Goal: Information Seeking & Learning: Understand process/instructions

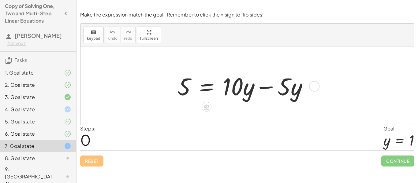
click at [270, 88] on div at bounding box center [244, 86] width 141 height 32
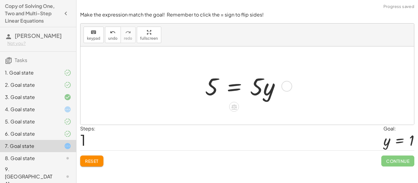
click at [244, 110] on div "5 = + · 10 · y − · 5 · y 5 = · y · 5" at bounding box center [248, 86] width 334 height 78
click at [222, 109] on div "5 = + · 10 · y − · 5 · y 5 = · y · 5" at bounding box center [248, 86] width 334 height 78
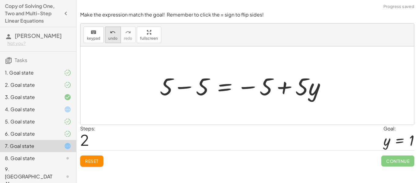
click at [105, 41] on button "undo undo" at bounding box center [113, 35] width 16 height 17
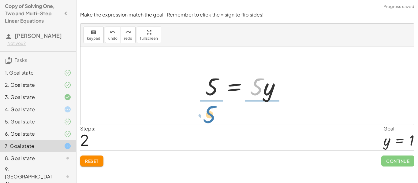
drag, startPoint x: 257, startPoint y: 92, endPoint x: 210, endPoint y: 120, distance: 54.2
click at [210, 120] on div "5 = + · 10 · y − · 5 · y · 5 5 = · 5 · y" at bounding box center [248, 86] width 334 height 78
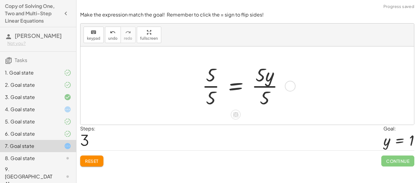
click at [215, 87] on div at bounding box center [245, 85] width 93 height 47
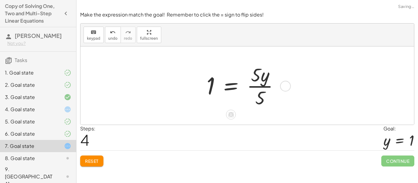
click at [267, 87] on div at bounding box center [246, 85] width 84 height 47
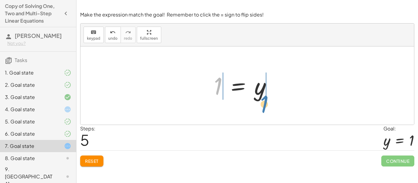
drag, startPoint x: 216, startPoint y: 84, endPoint x: 262, endPoint y: 101, distance: 48.5
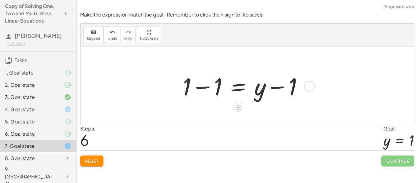
click at [206, 88] on div at bounding box center [245, 86] width 131 height 32
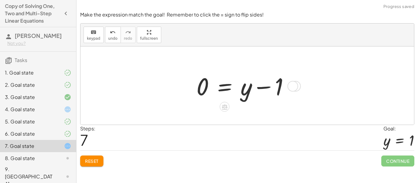
click at [267, 88] on div at bounding box center [245, 86] width 104 height 32
click at [99, 157] on button "Reset" at bounding box center [91, 161] width 23 height 11
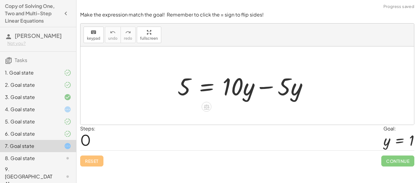
click at [264, 87] on div at bounding box center [244, 86] width 141 height 32
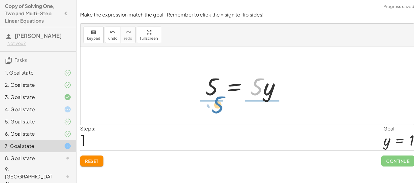
drag, startPoint x: 256, startPoint y: 88, endPoint x: 217, endPoint y: 106, distance: 42.9
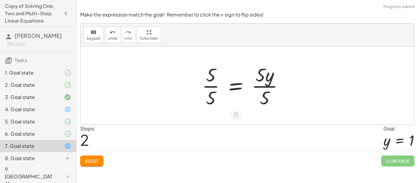
click at [258, 87] on div at bounding box center [245, 85] width 93 height 47
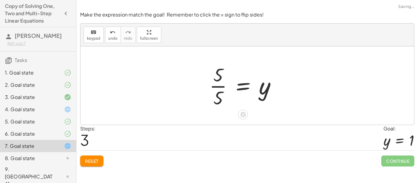
click at [218, 88] on div at bounding box center [245, 85] width 78 height 47
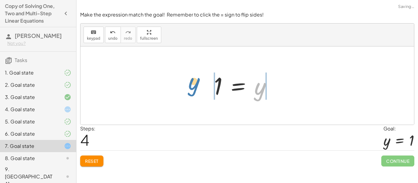
drag, startPoint x: 260, startPoint y: 93, endPoint x: 194, endPoint y: 88, distance: 65.7
click at [194, 88] on div "5 = + · 10 · y − · 5 · y 5 = · 5 · y · 5 · 5 = · 5 · y · 5 · 5 · 5 = y y = y 1" at bounding box center [248, 86] width 334 height 78
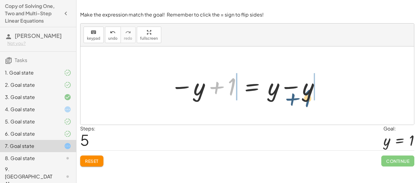
drag, startPoint x: 233, startPoint y: 87, endPoint x: 309, endPoint y: 97, distance: 76.9
click at [309, 97] on div at bounding box center [245, 86] width 156 height 32
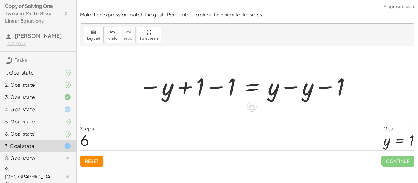
click at [296, 89] on div at bounding box center [245, 86] width 219 height 32
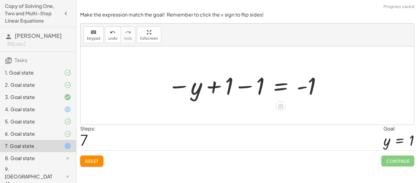
click at [247, 86] on div at bounding box center [245, 86] width 161 height 30
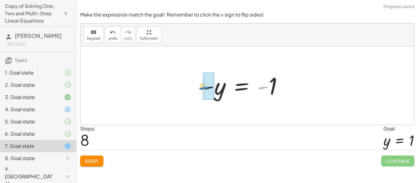
drag, startPoint x: 263, startPoint y: 87, endPoint x: 205, endPoint y: 87, distance: 58.2
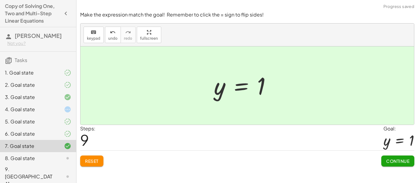
click at [391, 160] on span "Continue" at bounding box center [397, 162] width 23 height 6
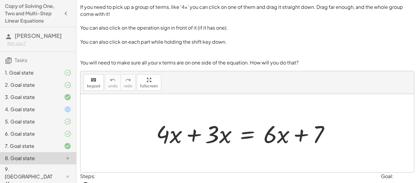
click at [63, 108] on div at bounding box center [62, 109] width 17 height 7
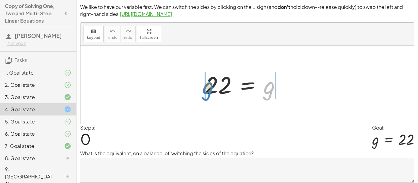
drag, startPoint x: 273, startPoint y: 88, endPoint x: 208, endPoint y: 85, distance: 65.6
click at [208, 85] on div at bounding box center [245, 85] width 87 height 30
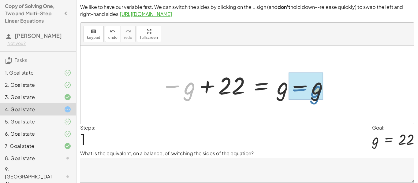
drag, startPoint x: 191, startPoint y: 89, endPoint x: 318, endPoint y: 90, distance: 127.0
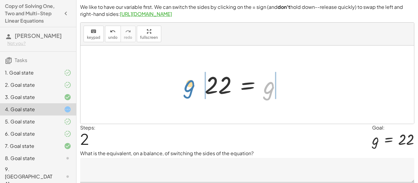
drag, startPoint x: 272, startPoint y: 82, endPoint x: 191, endPoint y: 78, distance: 81.8
click at [191, 78] on div "22 = g − g + 22 = + g − g g 22 = g" at bounding box center [248, 85] width 334 height 78
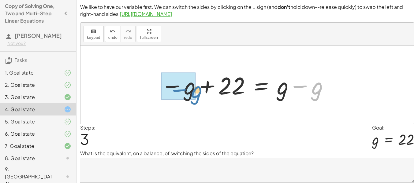
drag, startPoint x: 319, startPoint y: 88, endPoint x: 198, endPoint y: 92, distance: 121.0
click at [198, 92] on div at bounding box center [245, 85] width 175 height 32
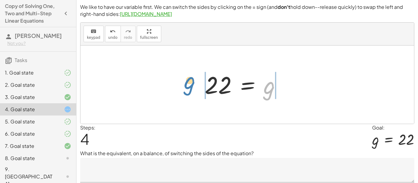
drag, startPoint x: 272, startPoint y: 92, endPoint x: 192, endPoint y: 87, distance: 80.7
click at [192, 87] on div "22 = g − g + 22 = + g − g 22 = g − g + 22 = + g − g g 22 = g" at bounding box center [248, 85] width 334 height 78
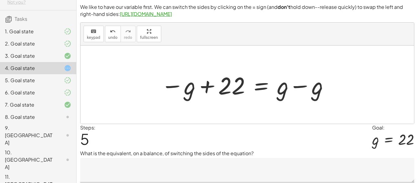
scroll to position [49, 0]
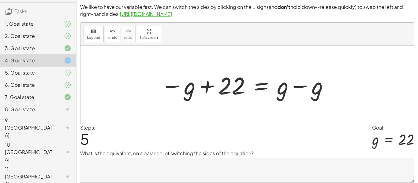
click at [51, 110] on div "8. Goal state" at bounding box center [29, 109] width 49 height 7
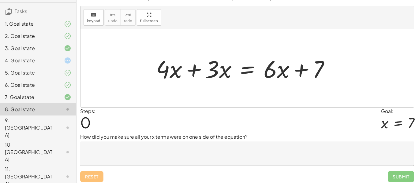
scroll to position [68, 0]
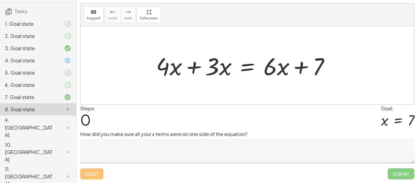
click at [247, 124] on div "If you need to pick up a group of terms, like '4x' you can click on one of them…" at bounding box center [248, 57] width 342 height 251
click at [274, 73] on div at bounding box center [245, 66] width 185 height 32
click at [264, 73] on div at bounding box center [245, 66] width 185 height 32
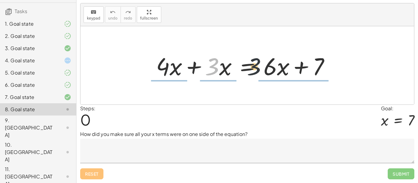
drag, startPoint x: 255, startPoint y: 66, endPoint x: 259, endPoint y: 65, distance: 4.8
click at [259, 65] on div at bounding box center [245, 66] width 185 height 32
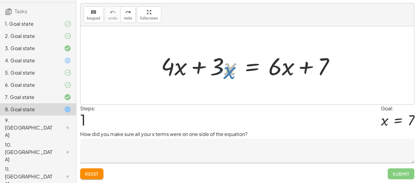
click at [226, 78] on div at bounding box center [250, 66] width 185 height 32
drag, startPoint x: 220, startPoint y: 71, endPoint x: 226, endPoint y: 72, distance: 5.8
click at [226, 72] on div at bounding box center [250, 66] width 185 height 32
click at [285, 66] on div at bounding box center [250, 66] width 185 height 32
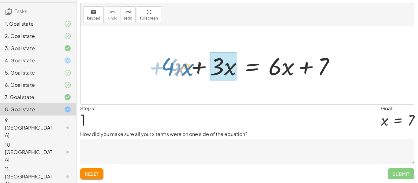
drag, startPoint x: 175, startPoint y: 68, endPoint x: 182, endPoint y: 68, distance: 7.0
click at [182, 68] on div at bounding box center [250, 66] width 185 height 32
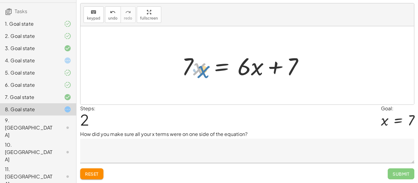
drag, startPoint x: 193, startPoint y: 67, endPoint x: 197, endPoint y: 69, distance: 4.0
click at [197, 69] on div at bounding box center [245, 66] width 133 height 32
click at [191, 63] on div at bounding box center [245, 66] width 133 height 32
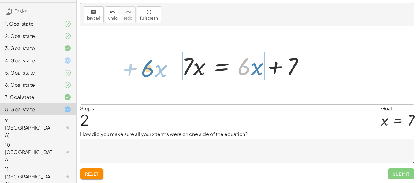
drag, startPoint x: 251, startPoint y: 70, endPoint x: 156, endPoint y: 72, distance: 94.9
click at [156, 72] on div "+ · 4 · x + · 3 · x = + · 6 · x + 7 · 6 + · x · x = + · 6 · x + 7 · 7" at bounding box center [248, 65] width 334 height 78
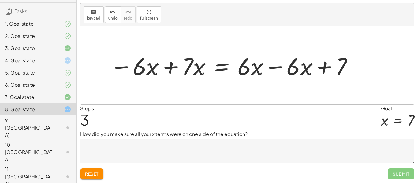
click at [172, 67] on div at bounding box center [232, 66] width 250 height 32
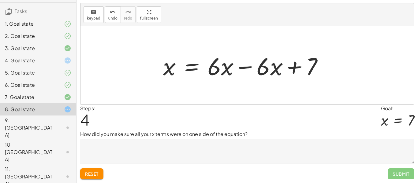
click at [248, 67] on div at bounding box center [245, 66] width 171 height 32
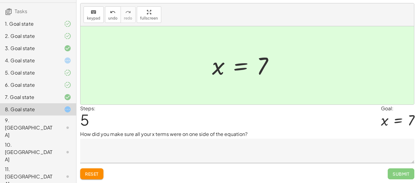
click at [324, 153] on textarea at bounding box center [247, 151] width 334 height 24
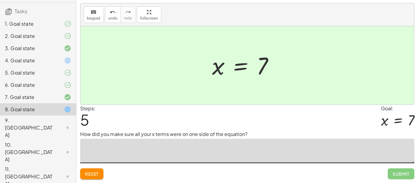
click at [317, 152] on textarea at bounding box center [247, 151] width 334 height 24
click at [263, 154] on textarea "*" at bounding box center [247, 151] width 334 height 24
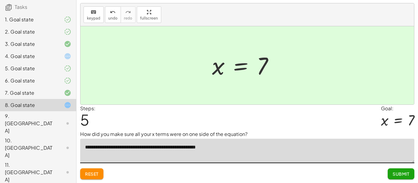
scroll to position [54, 0]
type textarea "**********"
click at [402, 171] on span "Submit" at bounding box center [401, 174] width 17 height 6
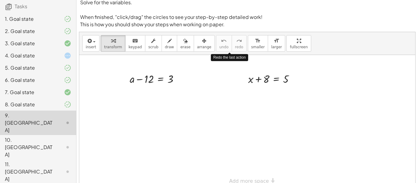
scroll to position [0, 0]
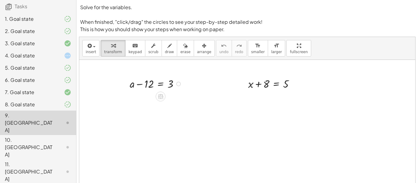
click at [141, 84] on div at bounding box center [157, 83] width 60 height 15
drag, startPoint x: 147, startPoint y: 84, endPoint x: 172, endPoint y: 94, distance: 27.2
click at [178, 100] on div at bounding box center [156, 98] width 99 height 15
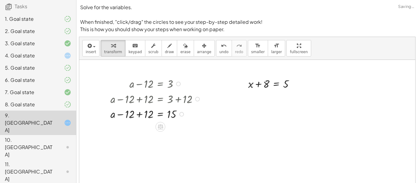
click at [138, 116] on div at bounding box center [156, 113] width 99 height 15
drag, startPoint x: 267, startPoint y: 84, endPoint x: 288, endPoint y: 92, distance: 22.9
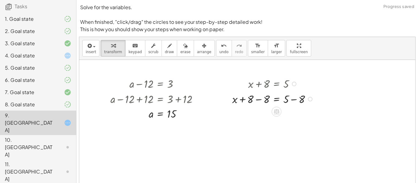
click at [294, 101] on div at bounding box center [274, 98] width 90 height 15
click at [258, 115] on div at bounding box center [274, 113] width 90 height 15
click at [161, 126] on icon at bounding box center [160, 127] width 6 height 6
click at [161, 126] on span "×" at bounding box center [161, 126] width 4 height 9
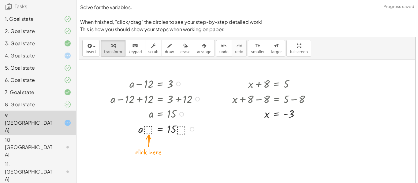
click at [148, 129] on div at bounding box center [156, 128] width 99 height 15
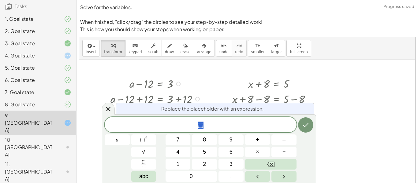
scroll to position [0, 0]
click at [111, 110] on icon at bounding box center [108, 109] width 7 height 7
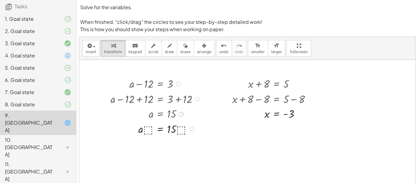
scroll to position [18, 0]
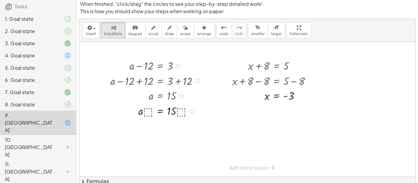
click at [191, 111] on div at bounding box center [192, 111] width 5 height 5
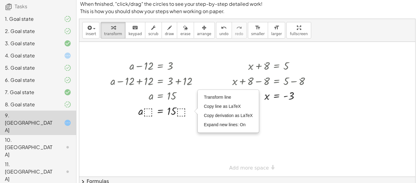
click at [190, 130] on div at bounding box center [247, 109] width 336 height 135
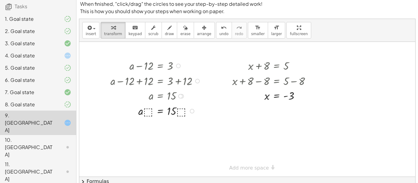
click at [148, 111] on div at bounding box center [156, 110] width 99 height 15
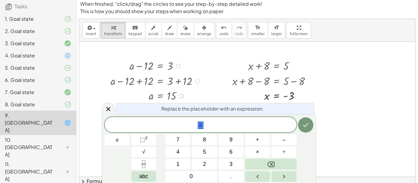
click at [130, 90] on div at bounding box center [156, 95] width 99 height 15
click at [317, 123] on div at bounding box center [247, 109] width 336 height 135
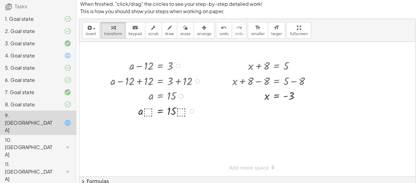
click at [246, 126] on div at bounding box center [247, 109] width 336 height 135
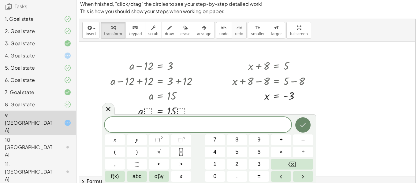
click at [305, 129] on button "Done" at bounding box center [302, 125] width 15 height 15
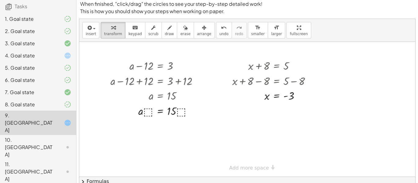
scroll to position [41, 0]
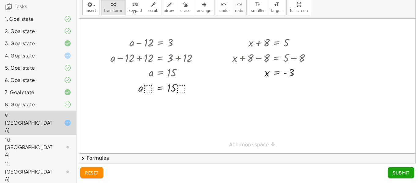
click at [90, 175] on span "reset" at bounding box center [91, 173] width 13 height 6
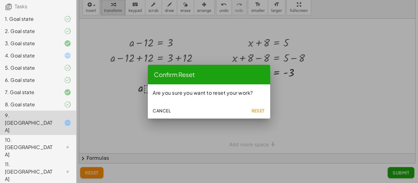
click at [254, 109] on span "Reset" at bounding box center [257, 111] width 13 height 6
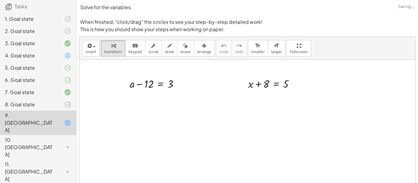
scroll to position [41, 0]
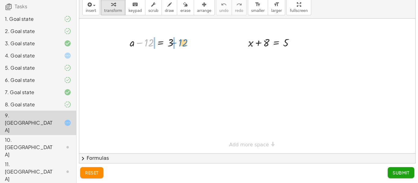
drag, startPoint x: 148, startPoint y: 44, endPoint x: 183, endPoint y: 44, distance: 34.3
click at [183, 44] on div at bounding box center [157, 42] width 60 height 15
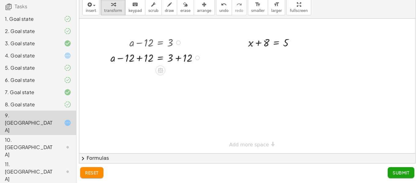
click at [178, 58] on div at bounding box center [156, 57] width 99 height 15
click at [141, 74] on div at bounding box center [156, 72] width 99 height 15
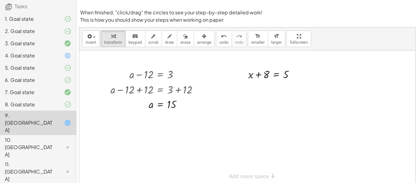
scroll to position [0, 0]
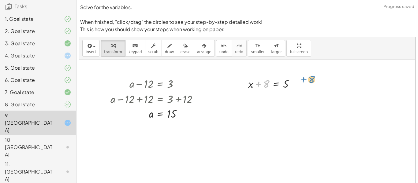
drag, startPoint x: 267, startPoint y: 82, endPoint x: 312, endPoint y: 78, distance: 45.2
drag, startPoint x: 267, startPoint y: 85, endPoint x: 315, endPoint y: 87, distance: 48.4
click at [288, 87] on div at bounding box center [274, 83] width 58 height 15
click at [269, 85] on div at bounding box center [274, 83] width 58 height 15
click at [268, 85] on div at bounding box center [281, 83] width 73 height 15
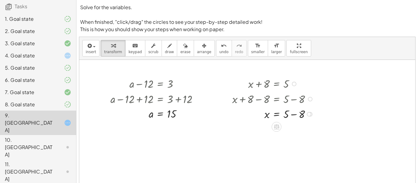
click at [295, 115] on div at bounding box center [274, 113] width 90 height 15
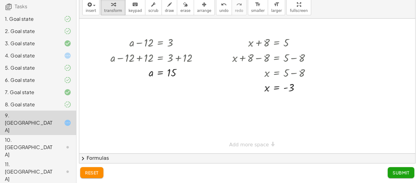
scroll to position [40, 0]
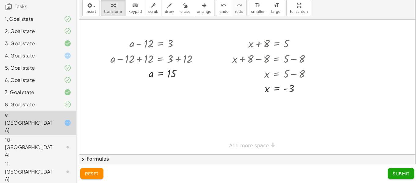
click at [394, 174] on span "Submit" at bounding box center [401, 174] width 17 height 6
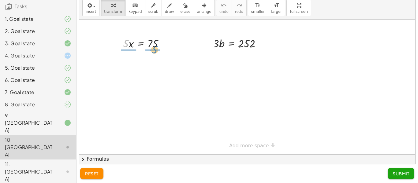
drag, startPoint x: 126, startPoint y: 42, endPoint x: 155, endPoint y: 49, distance: 29.5
click at [155, 49] on div at bounding box center [146, 43] width 52 height 15
click at [152, 62] on div at bounding box center [145, 62] width 53 height 22
click at [131, 82] on div at bounding box center [145, 84] width 53 height 22
click at [129, 84] on div at bounding box center [145, 84] width 53 height 22
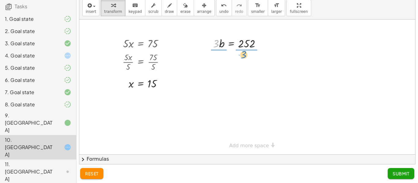
drag, startPoint x: 215, startPoint y: 45, endPoint x: 243, endPoint y: 57, distance: 30.1
click at [249, 62] on div at bounding box center [238, 62] width 59 height 22
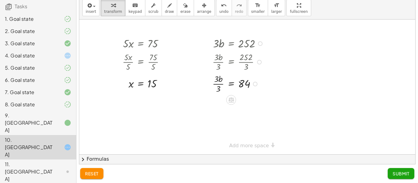
click at [220, 84] on div at bounding box center [238, 84] width 59 height 22
click at [399, 176] on span "Submit" at bounding box center [401, 174] width 17 height 6
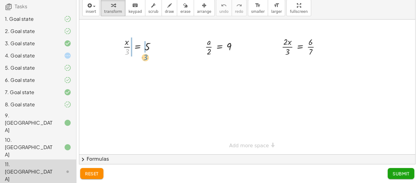
drag, startPoint x: 127, startPoint y: 53, endPoint x: 145, endPoint y: 59, distance: 19.3
click at [152, 68] on div at bounding box center [142, 69] width 61 height 22
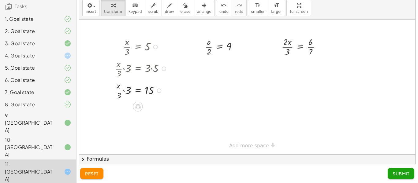
click at [124, 92] on div at bounding box center [142, 90] width 61 height 22
click at [127, 114] on div at bounding box center [142, 112] width 61 height 22
click at [126, 108] on div at bounding box center [142, 112] width 61 height 22
drag, startPoint x: 125, startPoint y: 116, endPoint x: 250, endPoint y: 102, distance: 125.6
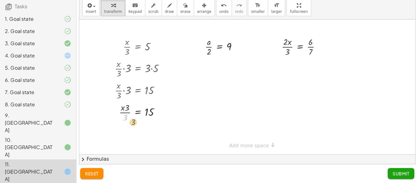
click at [172, 122] on div at bounding box center [142, 112] width 61 height 22
drag, startPoint x: 125, startPoint y: 119, endPoint x: 149, endPoint y: 124, distance: 24.9
click at [153, 136] on div at bounding box center [142, 134] width 69 height 22
click at [155, 136] on div at bounding box center [142, 134] width 69 height 22
click at [123, 134] on div at bounding box center [140, 134] width 65 height 22
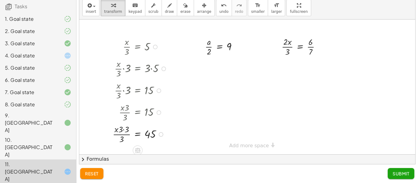
click at [124, 130] on div at bounding box center [141, 134] width 63 height 22
click at [126, 135] on div at bounding box center [142, 134] width 61 height 22
drag, startPoint x: 126, startPoint y: 139, endPoint x: 130, endPoint y: 130, distance: 9.6
click at [130, 130] on div at bounding box center [142, 134] width 61 height 22
click at [128, 134] on div at bounding box center [142, 133] width 61 height 15
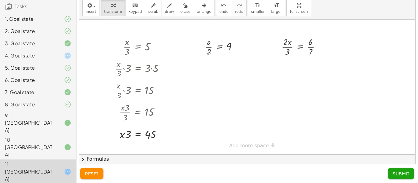
click at [95, 173] on span "reset" at bounding box center [91, 174] width 13 height 6
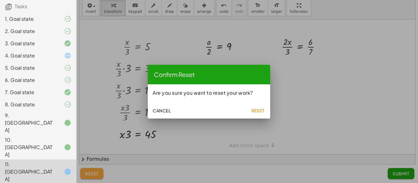
scroll to position [0, 0]
click at [254, 109] on span "Reset" at bounding box center [257, 111] width 13 height 6
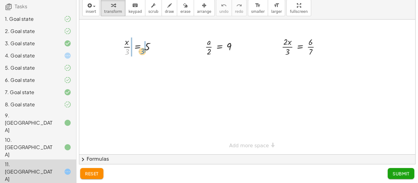
drag, startPoint x: 128, startPoint y: 51, endPoint x: 144, endPoint y: 51, distance: 15.3
click at [144, 51] on div at bounding box center [142, 47] width 44 height 22
click at [152, 69] on div at bounding box center [142, 69] width 61 height 22
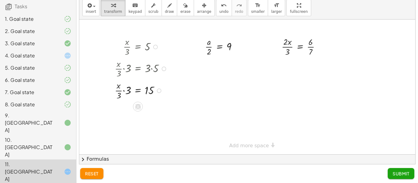
click at [125, 92] on div at bounding box center [142, 90] width 61 height 22
click at [125, 112] on div at bounding box center [142, 112] width 61 height 22
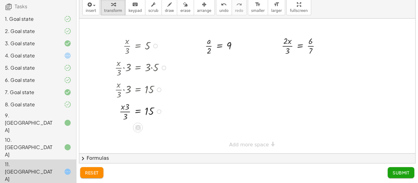
click at [126, 113] on div at bounding box center [142, 111] width 61 height 22
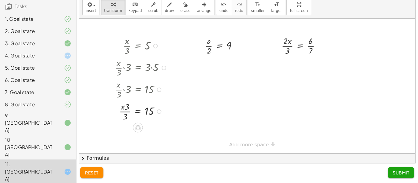
click at [126, 113] on div at bounding box center [142, 111] width 61 height 22
click at [126, 112] on div at bounding box center [142, 111] width 61 height 22
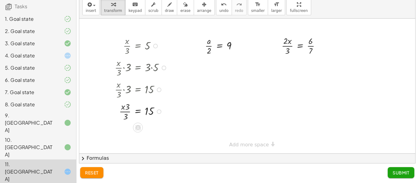
click at [126, 112] on div at bounding box center [142, 111] width 61 height 22
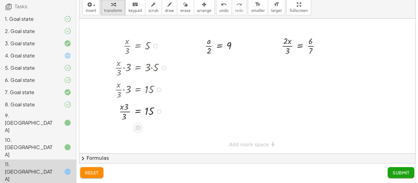
click at [126, 112] on div at bounding box center [142, 111] width 61 height 22
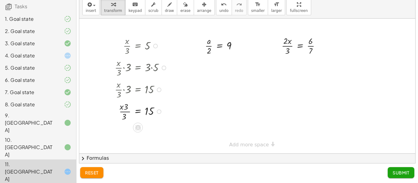
click at [126, 112] on div at bounding box center [142, 111] width 61 height 22
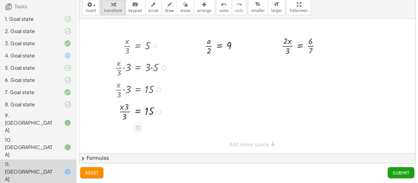
click at [126, 112] on div at bounding box center [142, 111] width 61 height 22
drag, startPoint x: 122, startPoint y: 108, endPoint x: 118, endPoint y: 115, distance: 8.8
click at [118, 115] on div at bounding box center [142, 111] width 61 height 22
click at [129, 135] on div at bounding box center [142, 133] width 61 height 22
drag, startPoint x: 209, startPoint y: 50, endPoint x: 232, endPoint y: 50, distance: 23.0
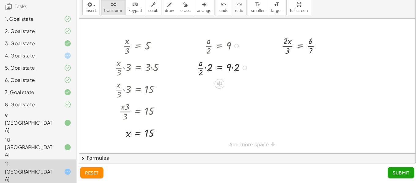
click at [233, 68] on div at bounding box center [224, 68] width 60 height 22
click at [205, 90] on div at bounding box center [224, 89] width 60 height 22
click at [207, 111] on div at bounding box center [224, 111] width 60 height 22
drag, startPoint x: 205, startPoint y: 109, endPoint x: 200, endPoint y: 115, distance: 8.4
click at [200, 115] on div at bounding box center [224, 111] width 60 height 22
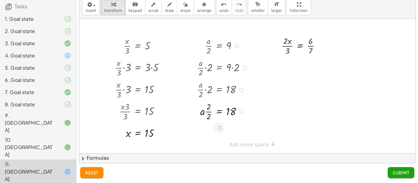
click at [211, 113] on div at bounding box center [224, 111] width 58 height 22
click at [210, 135] on div at bounding box center [224, 133] width 60 height 22
drag, startPoint x: 288, startPoint y: 52, endPoint x: 312, endPoint y: 49, distance: 23.8
click at [312, 49] on div at bounding box center [304, 46] width 50 height 22
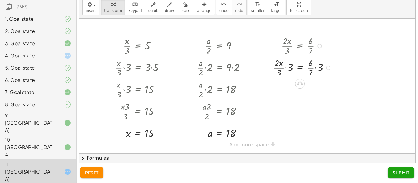
click at [316, 68] on div at bounding box center [303, 68] width 67 height 22
click at [314, 69] on div at bounding box center [303, 68] width 67 height 22
click at [312, 66] on div at bounding box center [303, 68] width 67 height 22
click at [313, 85] on div at bounding box center [303, 89] width 67 height 22
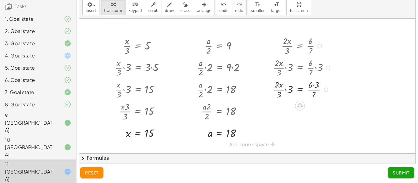
click at [314, 86] on div at bounding box center [303, 89] width 67 height 22
click at [285, 111] on div at bounding box center [303, 111] width 67 height 22
click at [286, 112] on div at bounding box center [303, 111] width 67 height 22
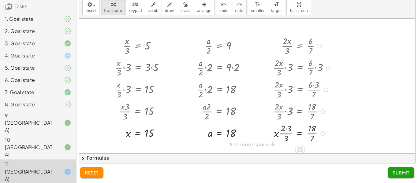
click at [287, 129] on div at bounding box center [303, 133] width 67 height 22
click at [291, 134] on div at bounding box center [303, 133] width 67 height 22
click at [315, 133] on div at bounding box center [303, 133] width 67 height 22
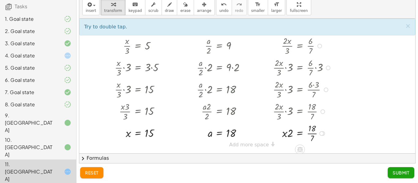
click at [312, 134] on div at bounding box center [303, 133] width 67 height 22
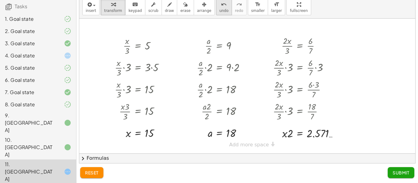
click at [219, 12] on span "undo" at bounding box center [223, 11] width 9 height 4
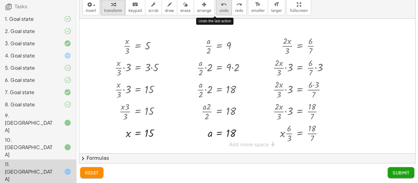
click at [219, 12] on span "undo" at bounding box center [223, 11] width 9 height 4
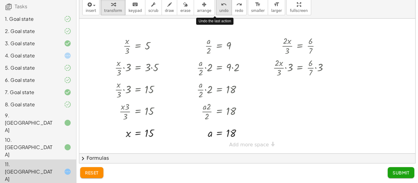
click at [219, 12] on span "undo" at bounding box center [223, 11] width 9 height 4
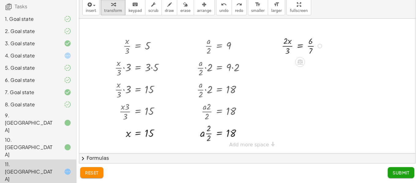
click at [310, 47] on div at bounding box center [304, 46] width 50 height 22
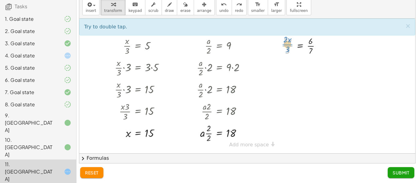
click at [288, 48] on div at bounding box center [304, 46] width 50 height 22
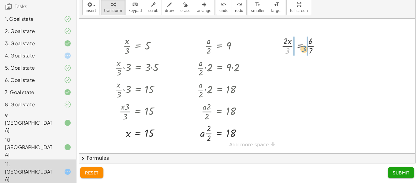
drag, startPoint x: 288, startPoint y: 50, endPoint x: 313, endPoint y: 44, distance: 25.9
click at [313, 44] on div at bounding box center [304, 46] width 50 height 22
click at [285, 68] on div at bounding box center [303, 68] width 67 height 22
click at [287, 69] on div at bounding box center [303, 68] width 67 height 22
click at [285, 69] on div at bounding box center [303, 68] width 67 height 22
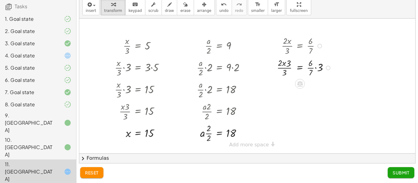
click at [316, 68] on div at bounding box center [303, 68] width 67 height 22
click at [313, 85] on div at bounding box center [303, 89] width 67 height 22
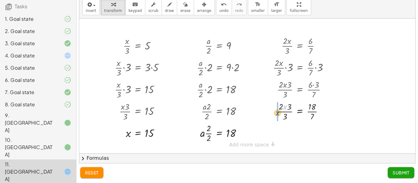
drag, startPoint x: 285, startPoint y: 107, endPoint x: 276, endPoint y: 114, distance: 10.7
click at [276, 114] on div at bounding box center [303, 111] width 67 height 22
click at [286, 130] on div at bounding box center [303, 133] width 67 height 22
click at [290, 134] on div at bounding box center [303, 133] width 67 height 22
click at [309, 134] on div at bounding box center [303, 133] width 67 height 22
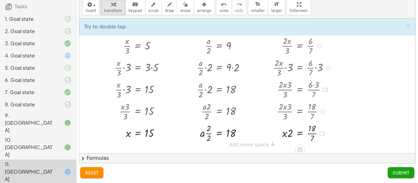
click at [311, 133] on div at bounding box center [303, 133] width 67 height 22
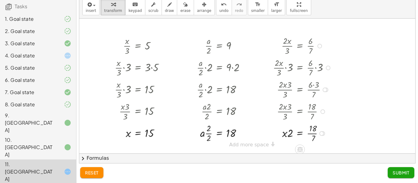
click at [311, 133] on div at bounding box center [303, 133] width 67 height 22
drag, startPoint x: 290, startPoint y: 134, endPoint x: 316, endPoint y: 147, distance: 28.3
click at [314, 133] on div at bounding box center [306, 133] width 73 height 22
drag, startPoint x: 284, startPoint y: 130, endPoint x: 274, endPoint y: 135, distance: 11.5
click at [274, 135] on div at bounding box center [309, 133] width 78 height 22
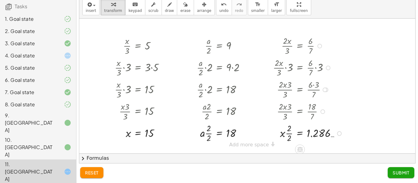
click at [290, 133] on div at bounding box center [309, 133] width 78 height 22
click at [406, 173] on span "Submit" at bounding box center [401, 173] width 17 height 6
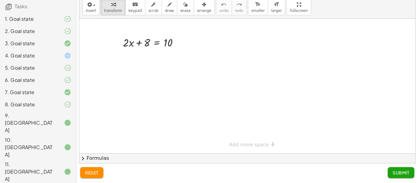
scroll to position [19, 0]
drag, startPoint x: 145, startPoint y: 43, endPoint x: 174, endPoint y: 52, distance: 29.9
click at [178, 59] on div at bounding box center [153, 57] width 99 height 15
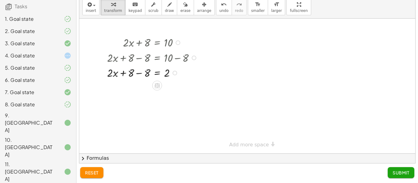
click at [141, 73] on div at bounding box center [153, 72] width 99 height 15
drag, startPoint x: 141, startPoint y: 74, endPoint x: 178, endPoint y: 95, distance: 42.8
click at [178, 95] on div "+ · 2 · x + 8 = 10 + · 2 · x + 8 − 8 = + 10 − 8 + · 2 · x + 8 − 8 = 2 + · 2 · x…" at bounding box center [247, 86] width 336 height 135
drag, startPoint x: 141, startPoint y: 74, endPoint x: 166, endPoint y: 88, distance: 28.5
click at [167, 92] on div at bounding box center [153, 91] width 99 height 22
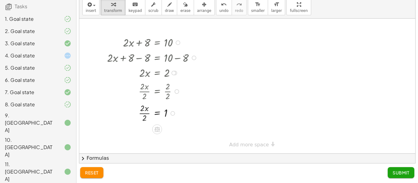
click at [145, 113] on div at bounding box center [153, 113] width 99 height 22
click at [405, 174] on span "Submit" at bounding box center [401, 173] width 17 height 6
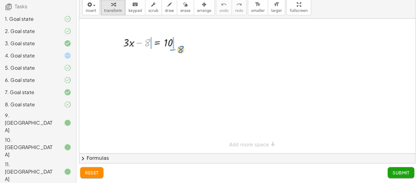
drag, startPoint x: 149, startPoint y: 44, endPoint x: 183, endPoint y: 50, distance: 34.4
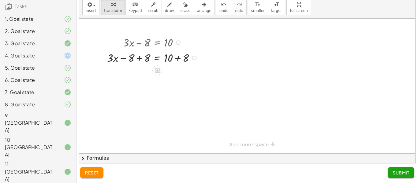
click at [180, 58] on div at bounding box center [153, 57] width 99 height 15
click at [139, 73] on div at bounding box center [153, 72] width 99 height 15
drag, startPoint x: 140, startPoint y: 77, endPoint x: 173, endPoint y: 92, distance: 35.9
click at [173, 92] on div "+ · 3 · x − 8 = 10 + · 3 · x − 8 + 8 = + 10 + 8 + · 3 · x − 8 + 8 = 18 + · 3 · …" at bounding box center [247, 86] width 336 height 135
click at [168, 93] on div at bounding box center [153, 91] width 99 height 22
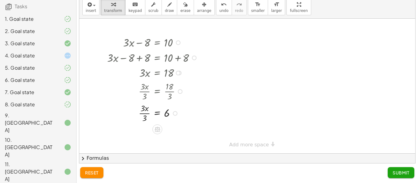
click at [146, 114] on div at bounding box center [153, 113] width 99 height 22
click at [402, 172] on span "Submit" at bounding box center [401, 173] width 17 height 6
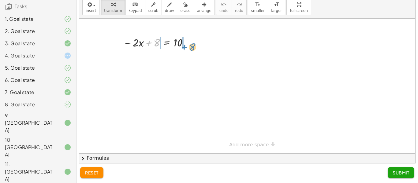
drag, startPoint x: 154, startPoint y: 43, endPoint x: 191, endPoint y: 47, distance: 37.4
click at [191, 47] on div at bounding box center [157, 42] width 74 height 15
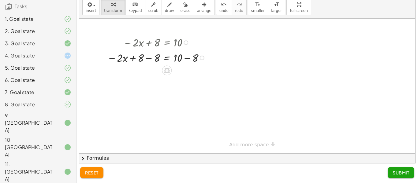
click at [188, 57] on div at bounding box center [157, 57] width 107 height 15
click at [151, 73] on div at bounding box center [157, 72] width 107 height 15
drag, startPoint x: 153, startPoint y: 74, endPoint x: 179, endPoint y: 88, distance: 29.5
click at [179, 88] on div "− · 2 · x + 8 = 10 − · 2 · x + 8 − 8 = + 10 − 8 − · 2 · x + 8 − 8 = 2 − · 2 · x…" at bounding box center [247, 86] width 336 height 135
click at [179, 93] on div at bounding box center [157, 91] width 107 height 22
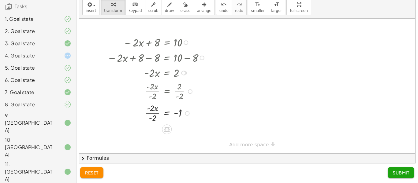
click at [156, 114] on div at bounding box center [157, 113] width 107 height 22
click at [405, 172] on span "Submit" at bounding box center [401, 173] width 17 height 6
click at [0, 0] on span "Submit" at bounding box center [0, 0] width 0 height 0
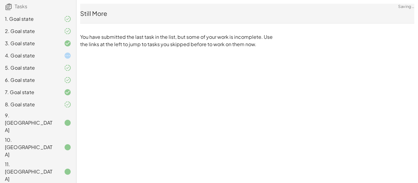
scroll to position [94, 0]
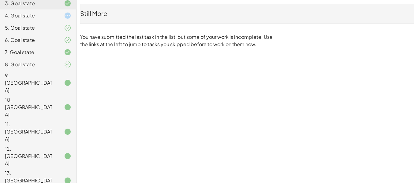
click at [25, 170] on div "13. [GEOGRAPHIC_DATA]" at bounding box center [29, 181] width 49 height 22
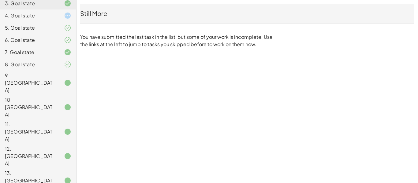
click at [24, 170] on div "13. [GEOGRAPHIC_DATA]" at bounding box center [29, 181] width 49 height 22
click at [30, 170] on div "13. [GEOGRAPHIC_DATA]" at bounding box center [29, 181] width 49 height 22
